Goal: Transaction & Acquisition: Purchase product/service

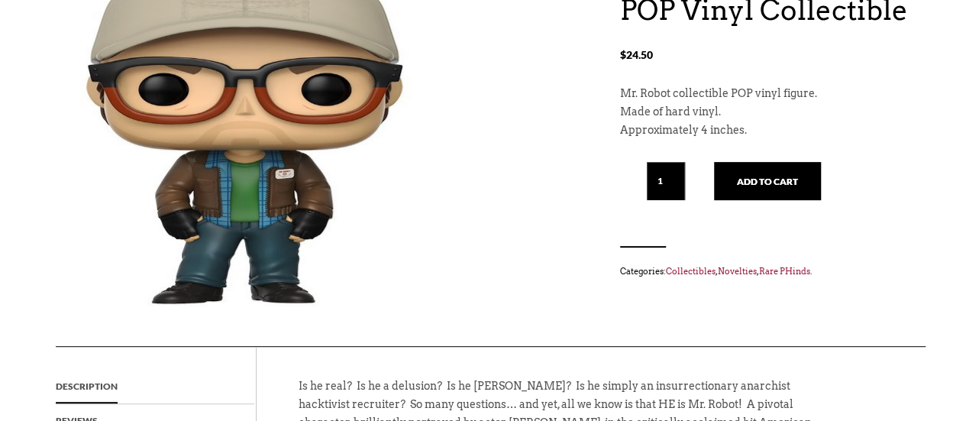
scroll to position [235, 0]
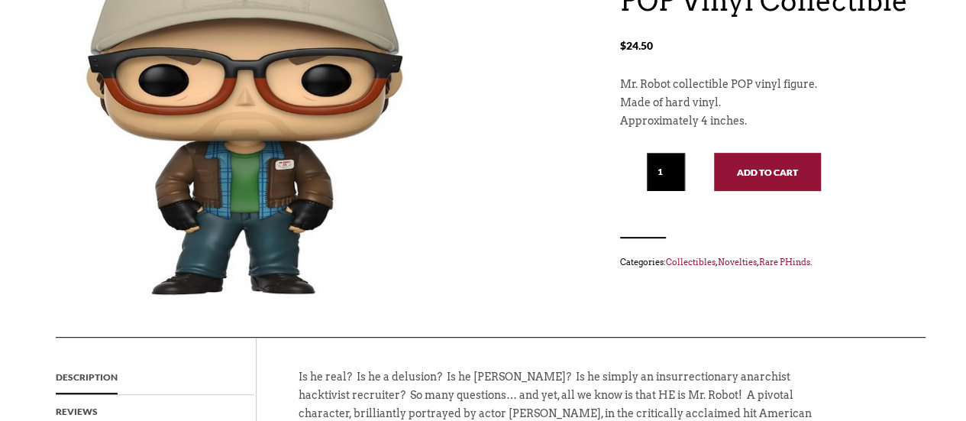
click at [747, 182] on button "Add to cart" at bounding box center [767, 172] width 107 height 38
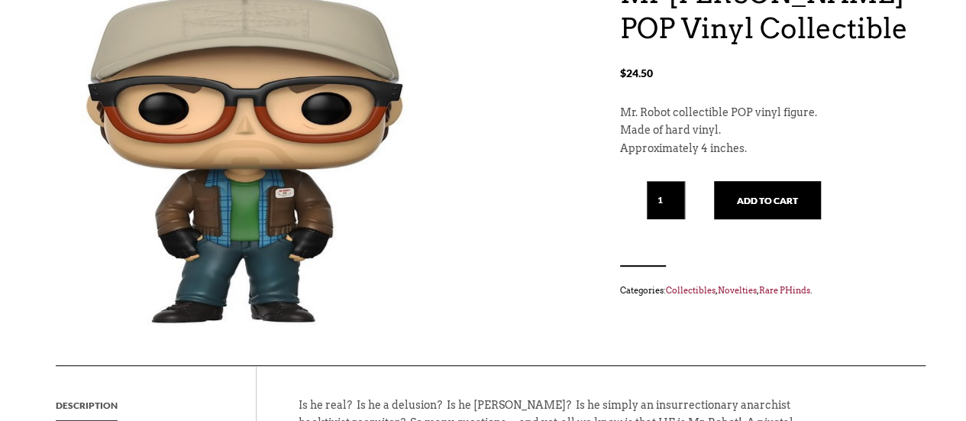
scroll to position [235, 0]
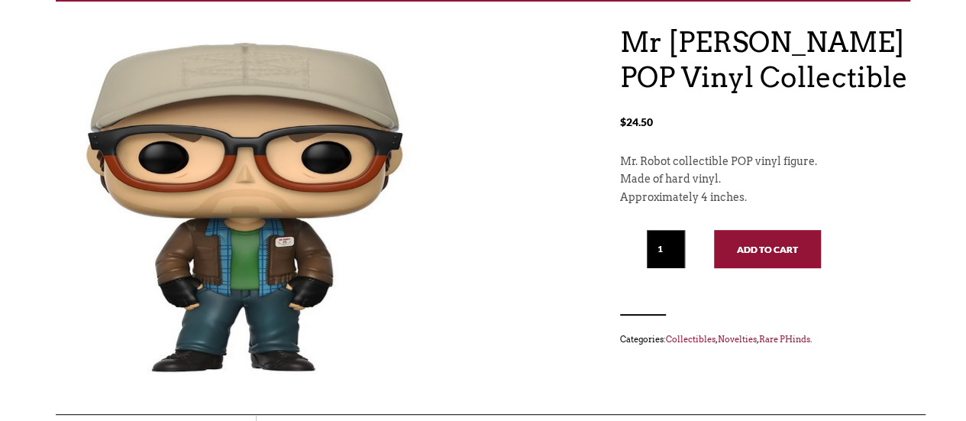
click at [779, 249] on button "Add to cart" at bounding box center [767, 249] width 107 height 38
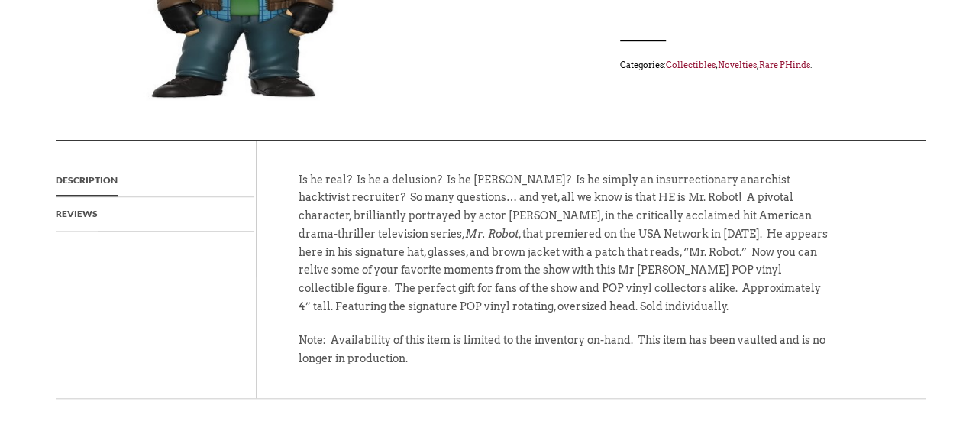
scroll to position [338, 0]
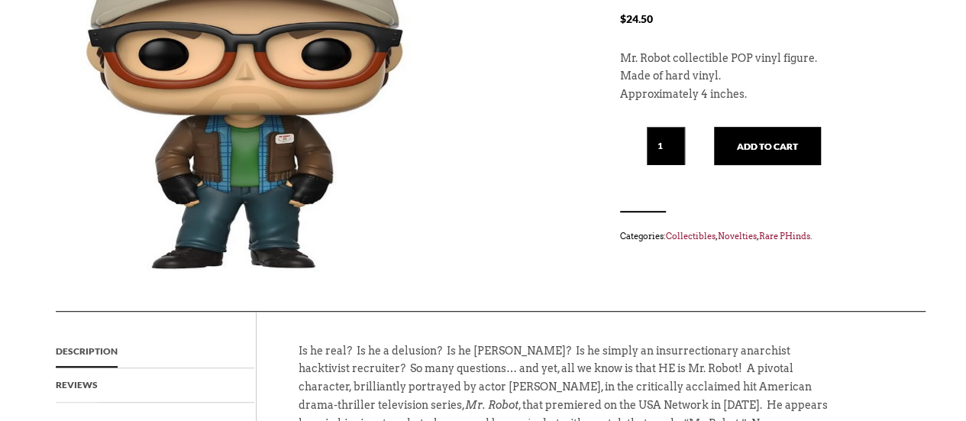
drag, startPoint x: 778, startPoint y: 153, endPoint x: 829, endPoint y: 225, distance: 88.8
click at [829, 225] on div "Mr Robot POP Vinyl Collectible $ 24.50 Mr. Robot collectible POP vinyl figure. …" at bounding box center [765, 82] width 290 height 323
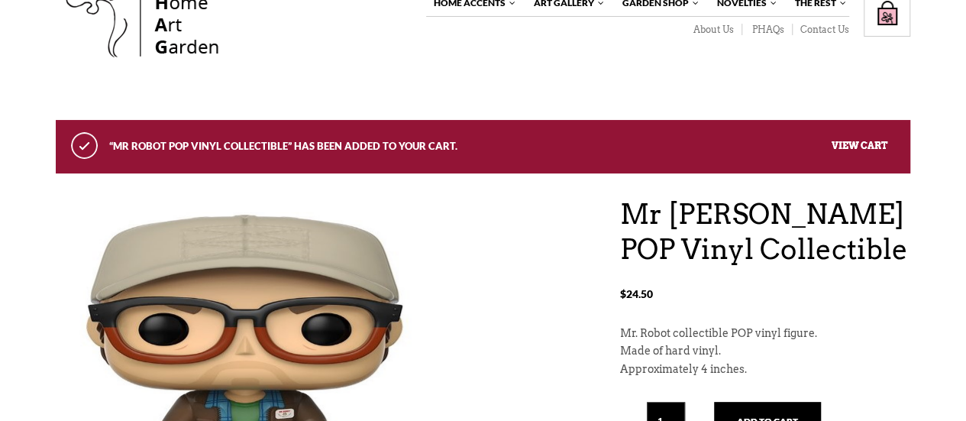
scroll to position [0, 0]
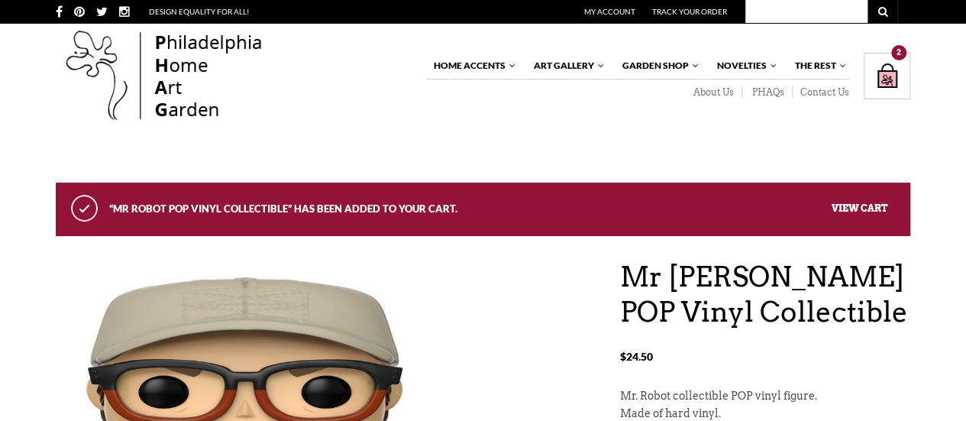
click at [882, 71] on div "Shopping Bag $ 49.00 / 2 item(s) 2" at bounding box center [887, 76] width 47 height 47
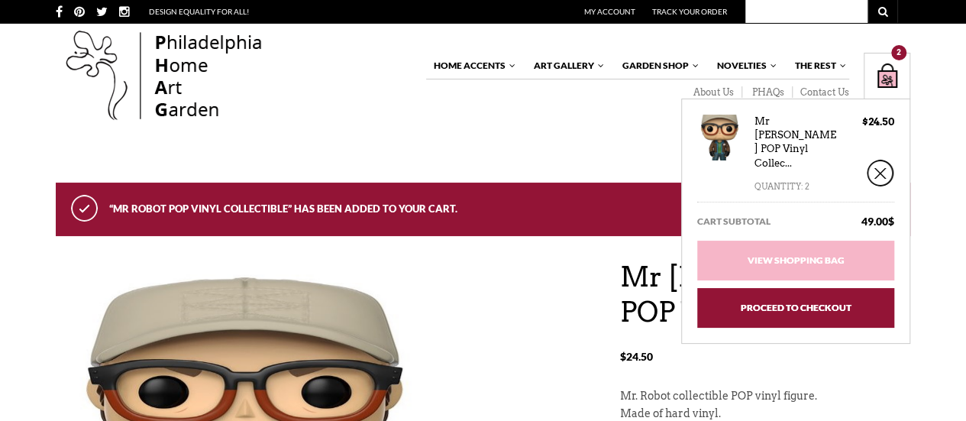
click at [819, 290] on link "Proceed to Checkout" at bounding box center [796, 308] width 197 height 40
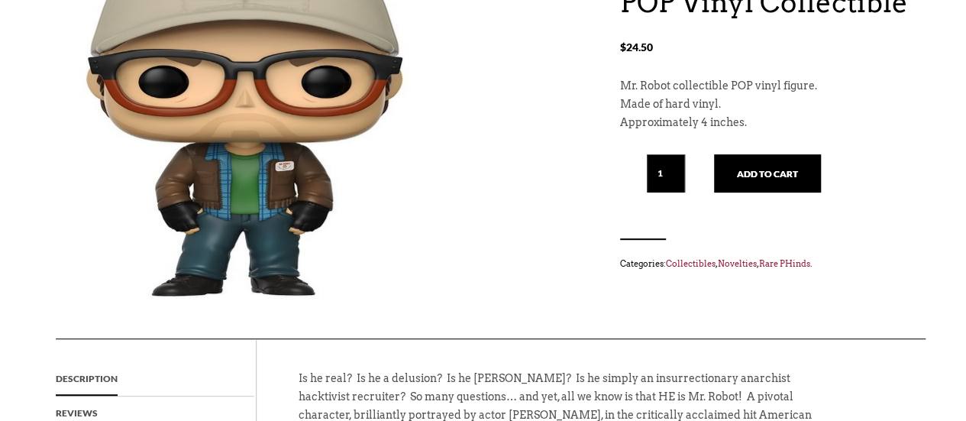
scroll to position [234, 0]
